Goal: Task Accomplishment & Management: Manage account settings

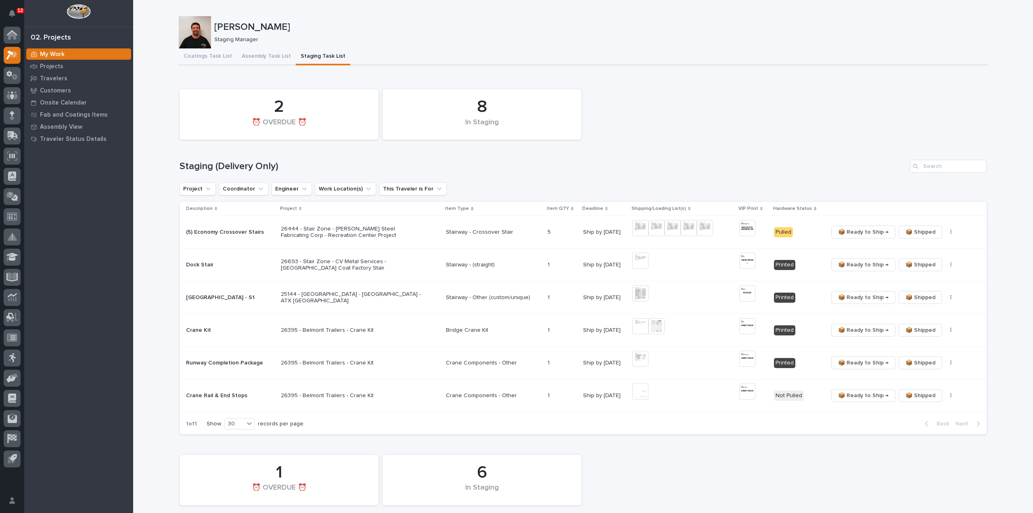
click at [736, 90] on div "8 In Staging 2 ⏰ OVERDUE ⏰" at bounding box center [583, 114] width 815 height 59
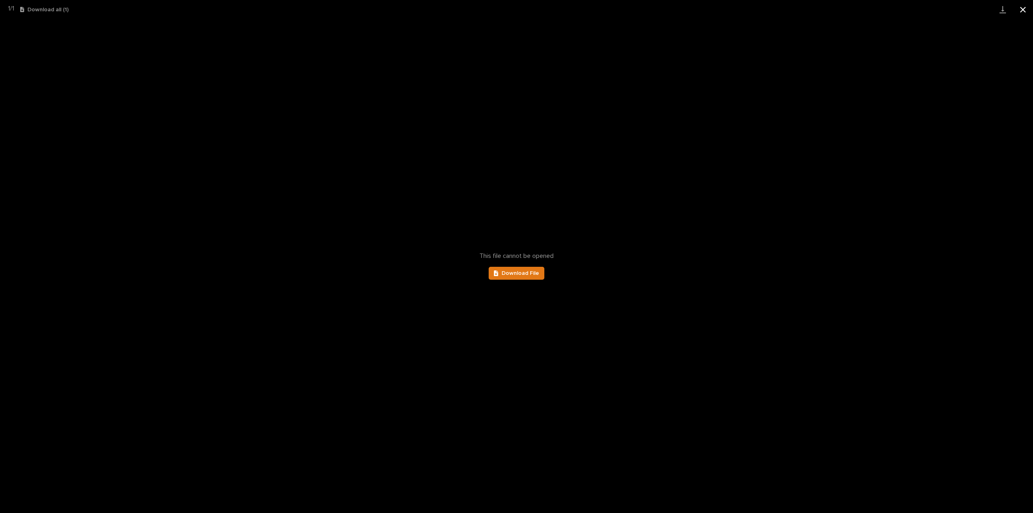
click at [1023, 8] on button "Close gallery" at bounding box center [1023, 9] width 20 height 19
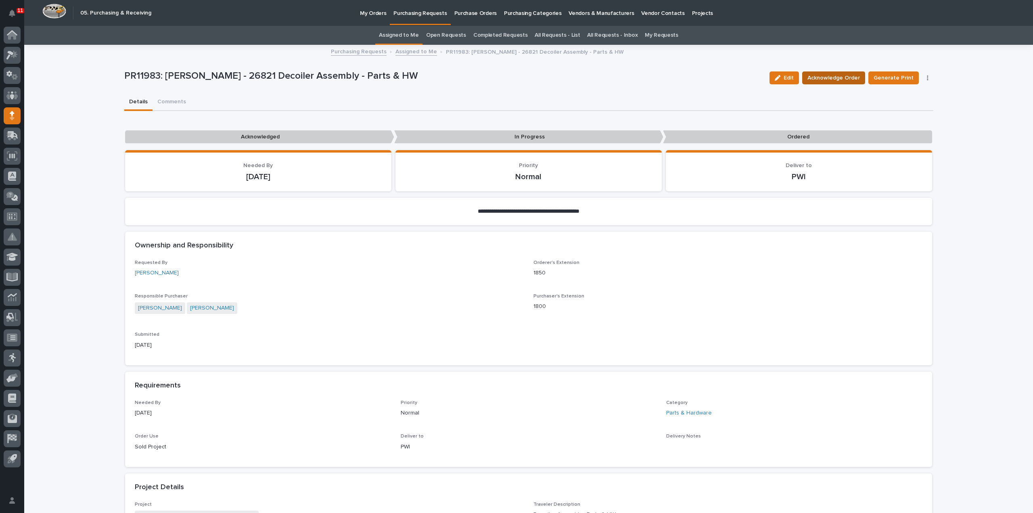
click at [839, 77] on span "Acknowledge Order" at bounding box center [834, 78] width 52 height 10
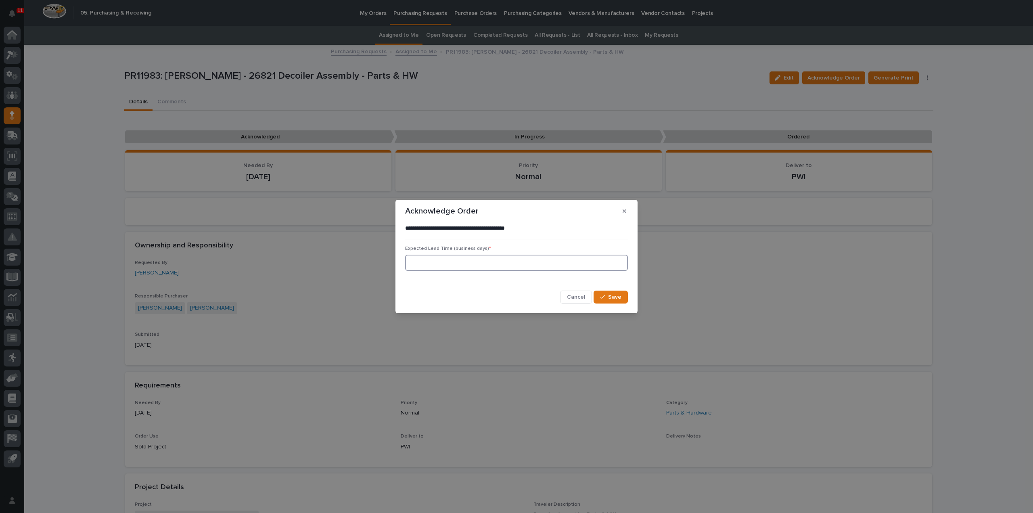
click at [505, 269] on input at bounding box center [516, 263] width 223 height 16
type input "0"
click at [617, 297] on span "Save" at bounding box center [614, 296] width 13 height 7
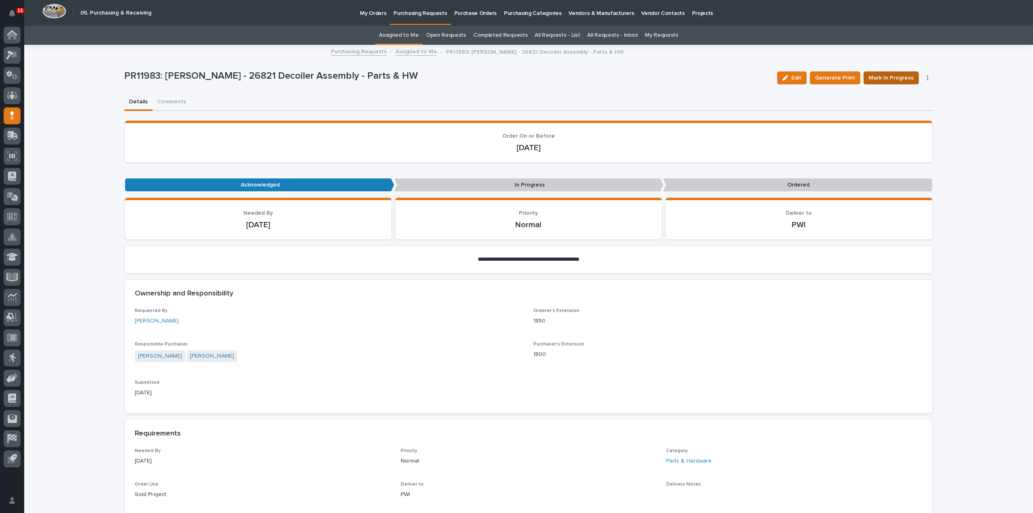
click at [884, 77] on span "Mark In Progress" at bounding box center [891, 78] width 45 height 10
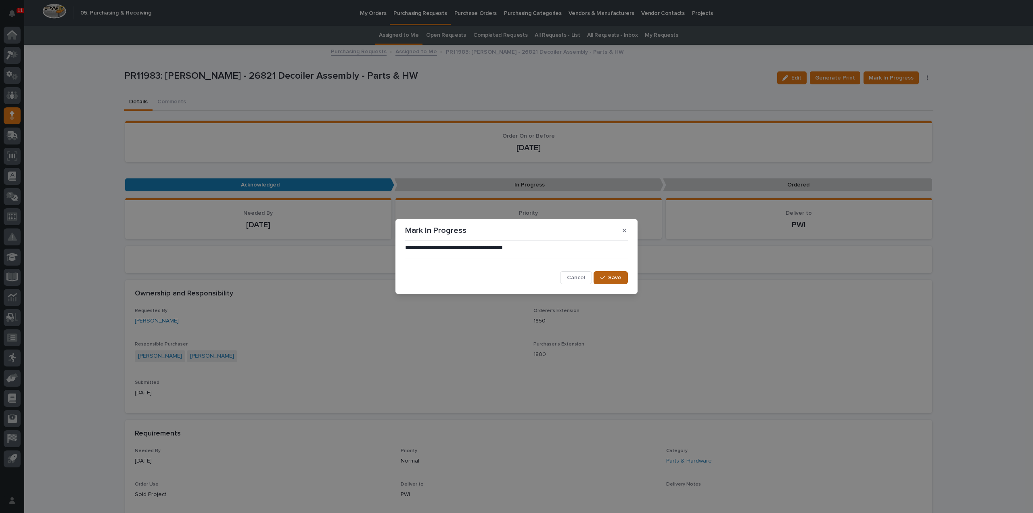
click at [599, 279] on button "Save" at bounding box center [611, 277] width 34 height 13
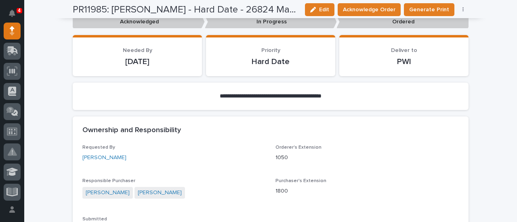
scroll to position [81, 0]
